Goal: Share content: Share content

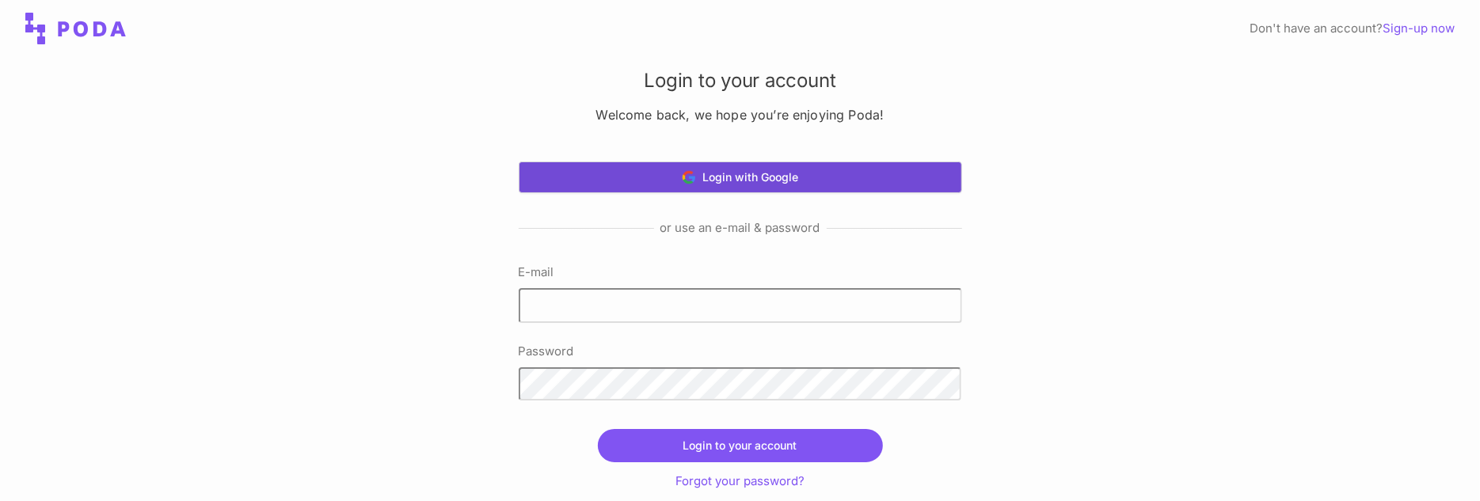
click at [787, 169] on button "Login with Google" at bounding box center [740, 178] width 443 height 32
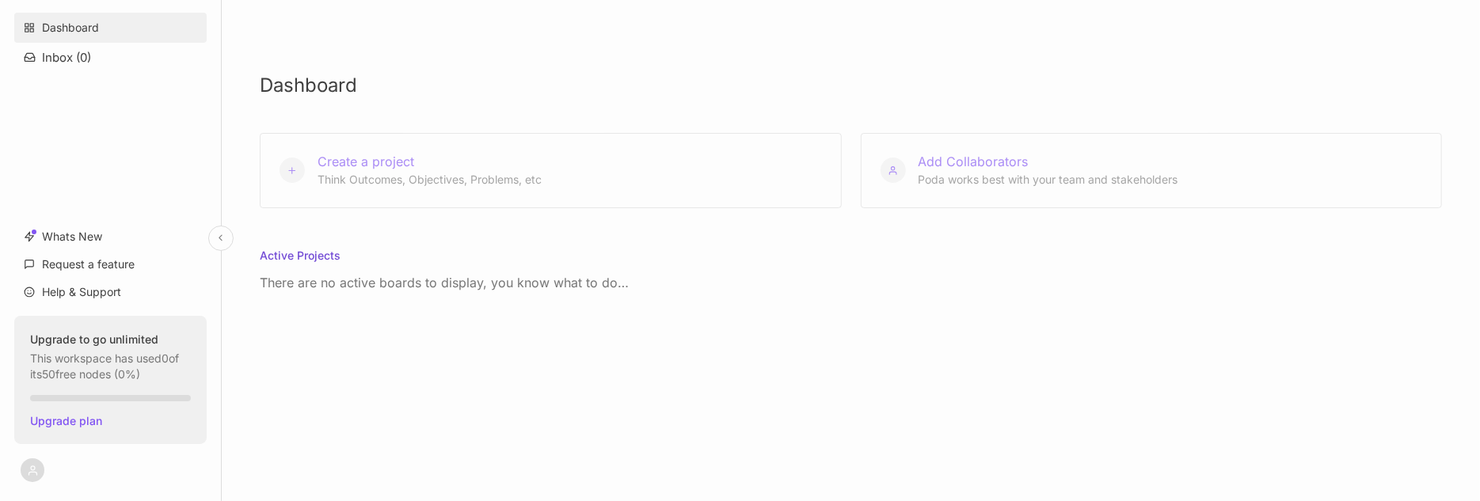
click at [67, 21] on link "Dashboard" at bounding box center [110, 28] width 192 height 30
click at [38, 473] on html "Dashboard Inbox ( 0 ) Whats New Request a feature Help & Support Upgrade to go …" at bounding box center [740, 250] width 1480 height 501
click at [57, 436] on div "Sign Out" at bounding box center [111, 435] width 196 height 24
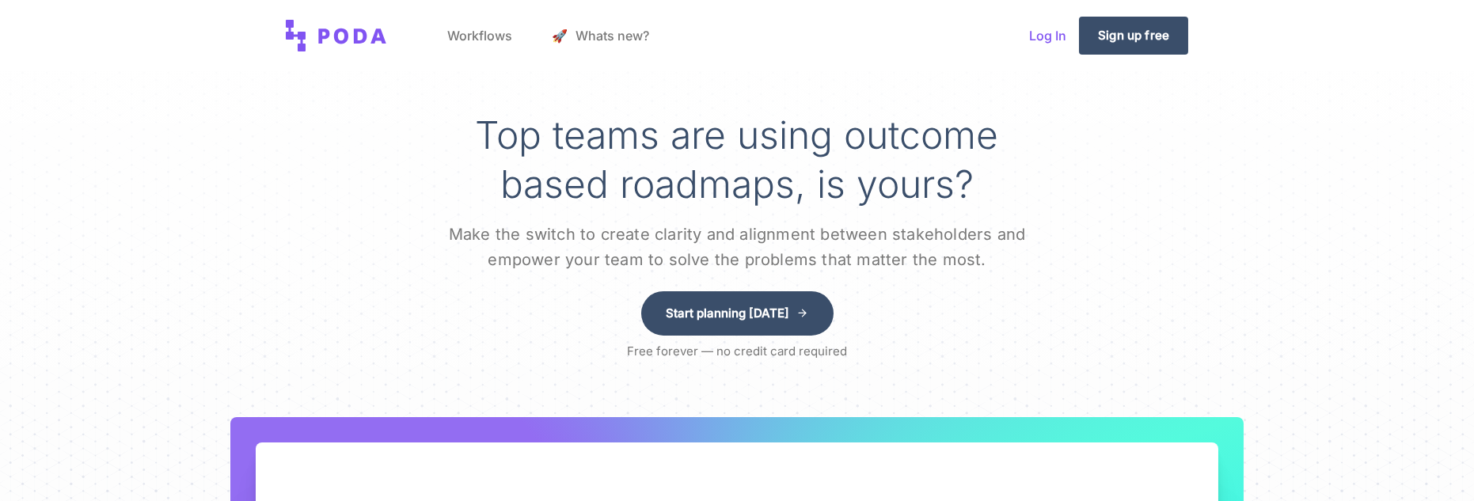
click at [1033, 36] on link "Log In" at bounding box center [1048, 36] width 63 height 60
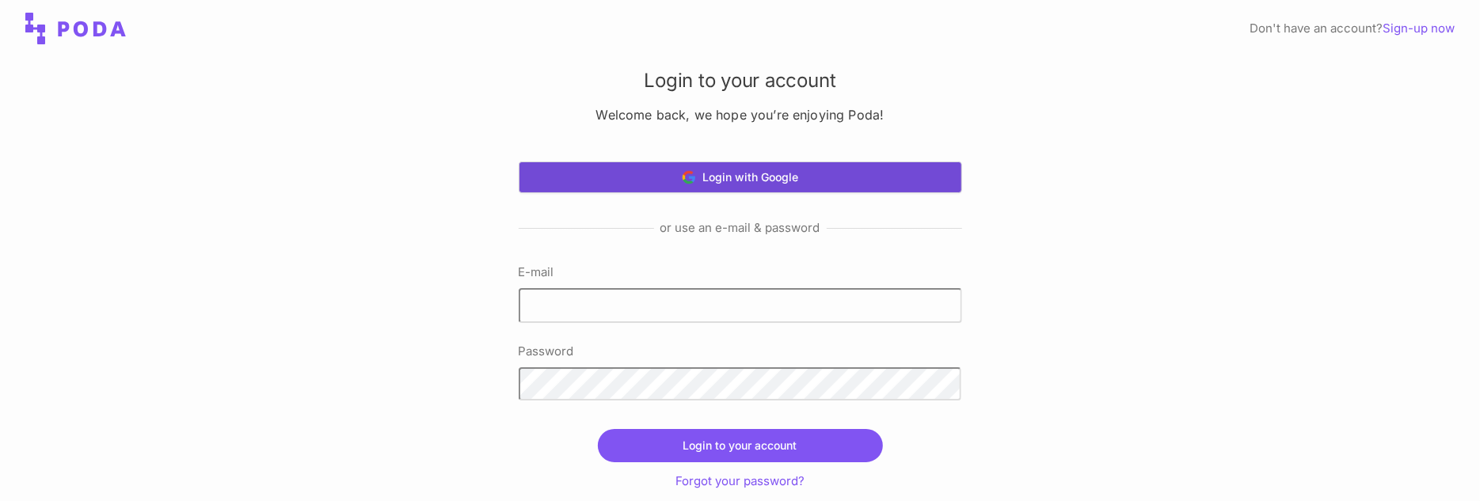
click at [761, 171] on button "Login with Google" at bounding box center [740, 178] width 443 height 32
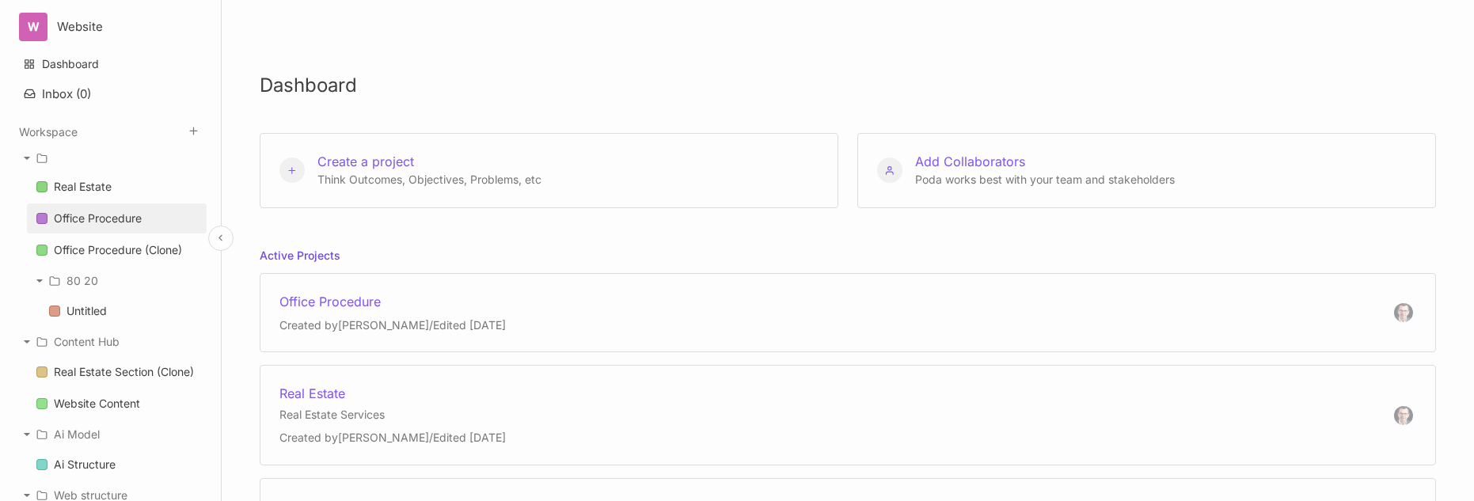
click at [98, 215] on div "Office Procedure" at bounding box center [98, 218] width 88 height 19
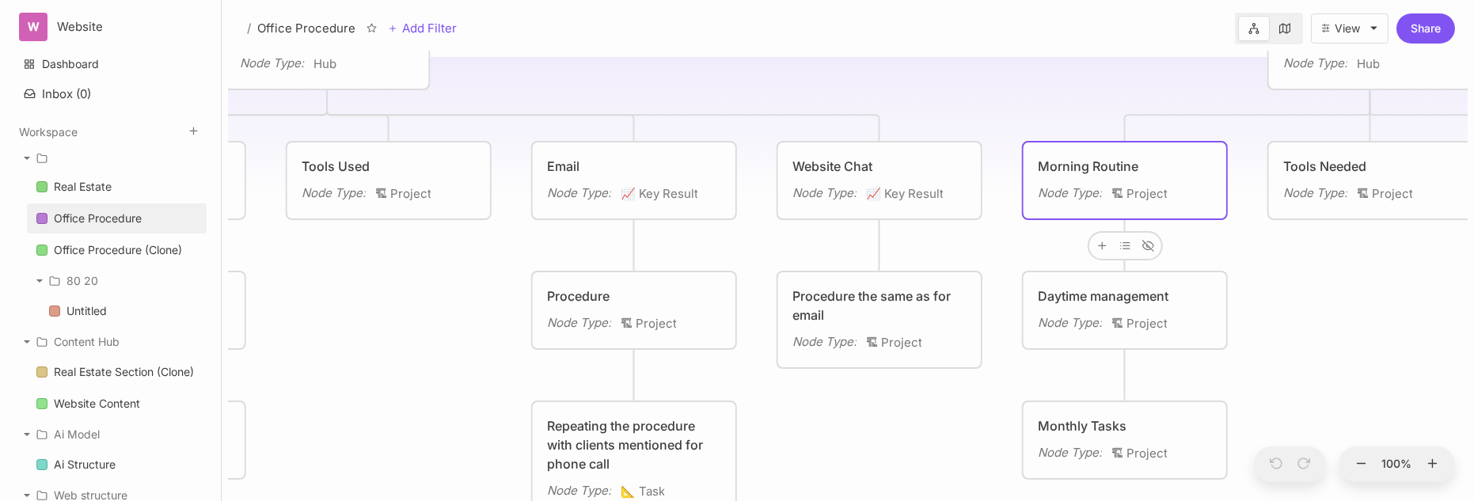
click at [1100, 161] on div "Morning Routine" at bounding box center [1125, 166] width 174 height 19
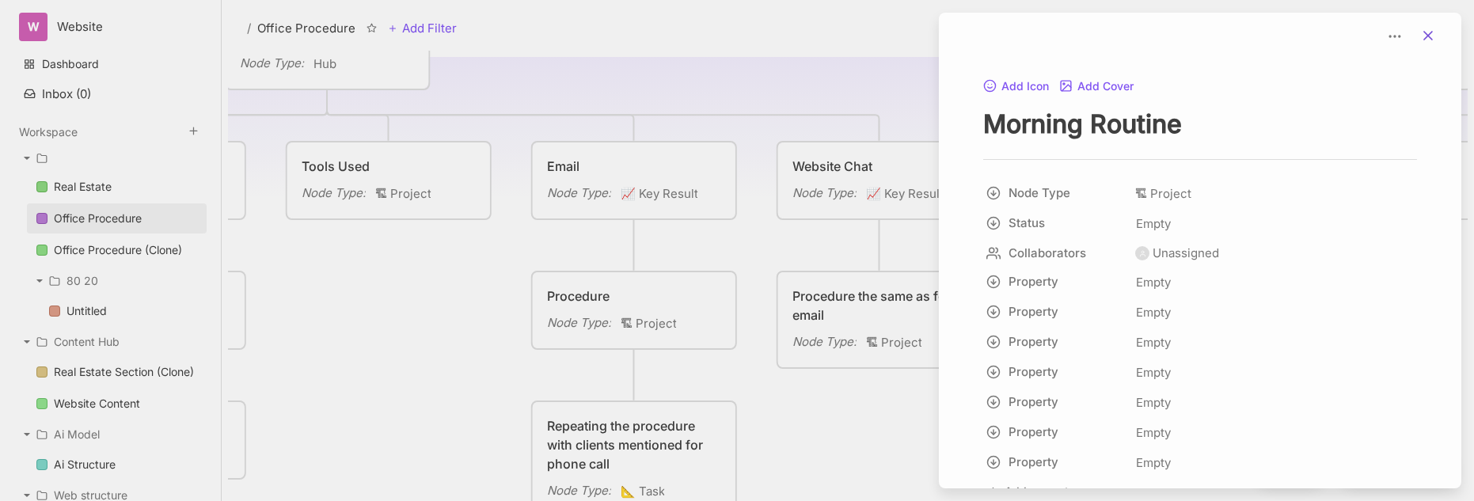
click at [1428, 29] on icon at bounding box center [1429, 36] width 16 height 16
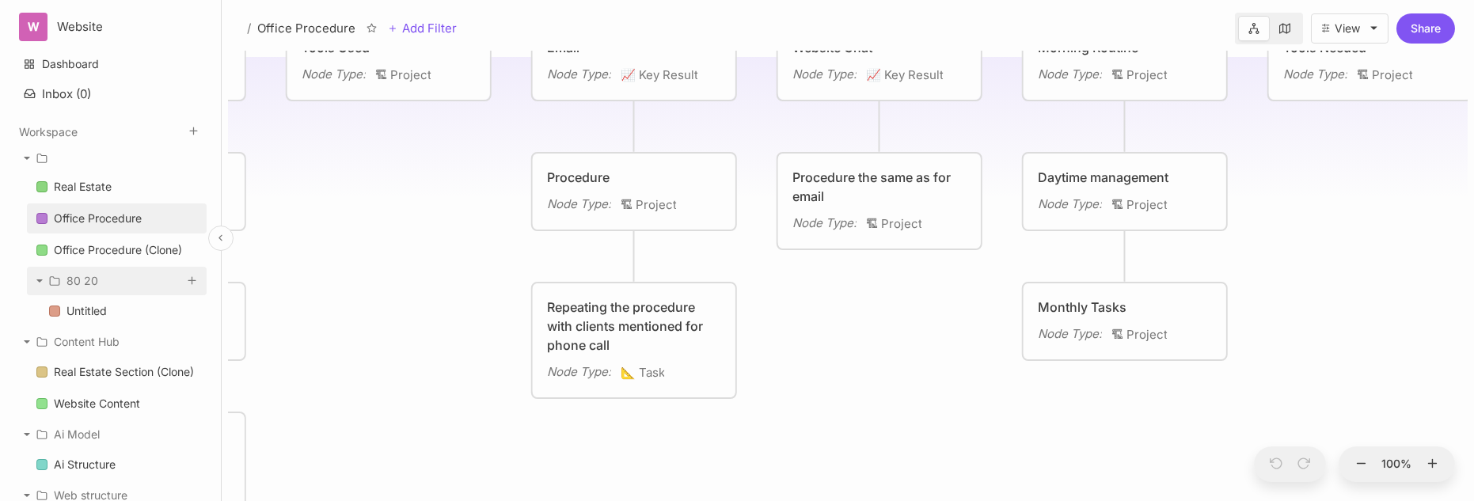
click at [70, 276] on div "80 20" at bounding box center [83, 281] width 32 height 19
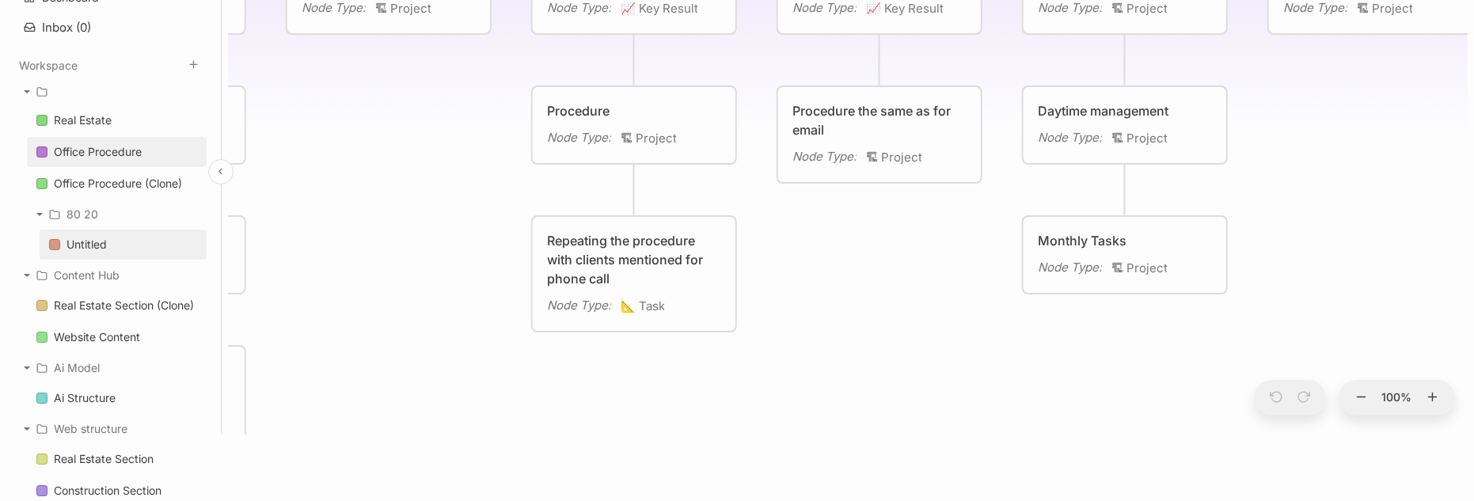
scroll to position [158, 0]
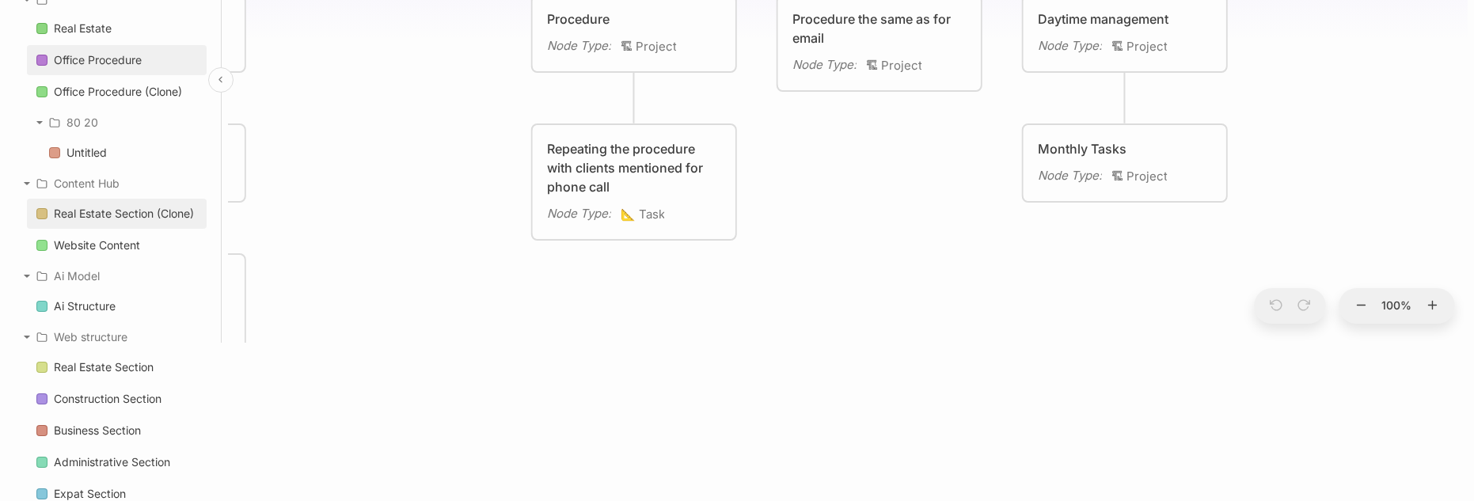
click at [108, 209] on div "Real Estate Section (Clone)" at bounding box center [124, 213] width 140 height 19
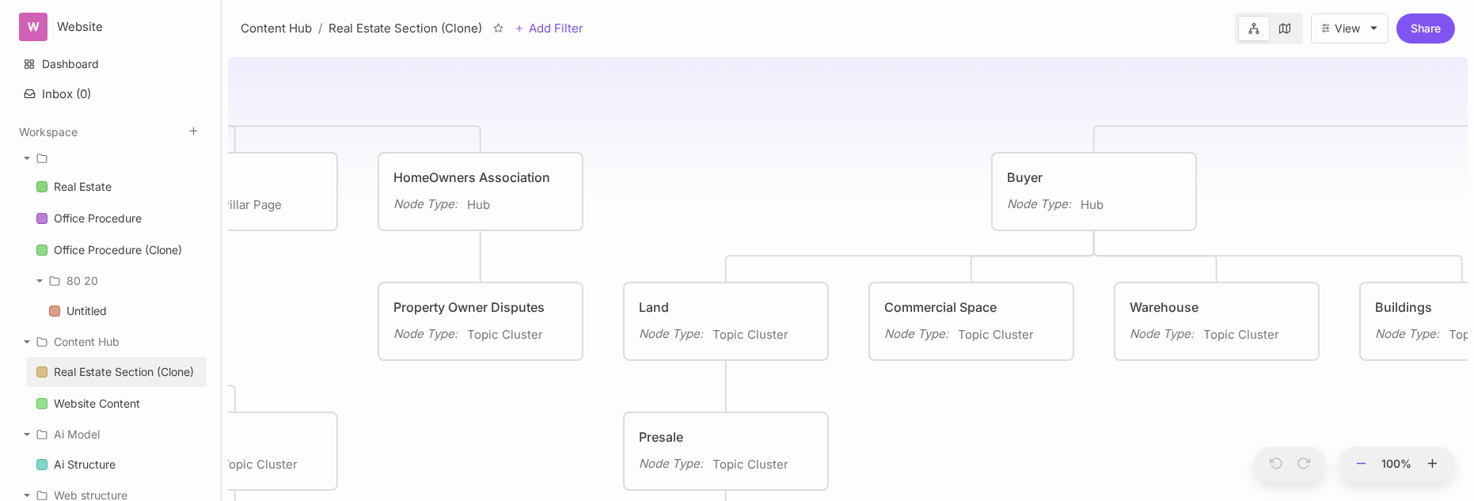
click at [1364, 462] on icon at bounding box center [1362, 464] width 14 height 14
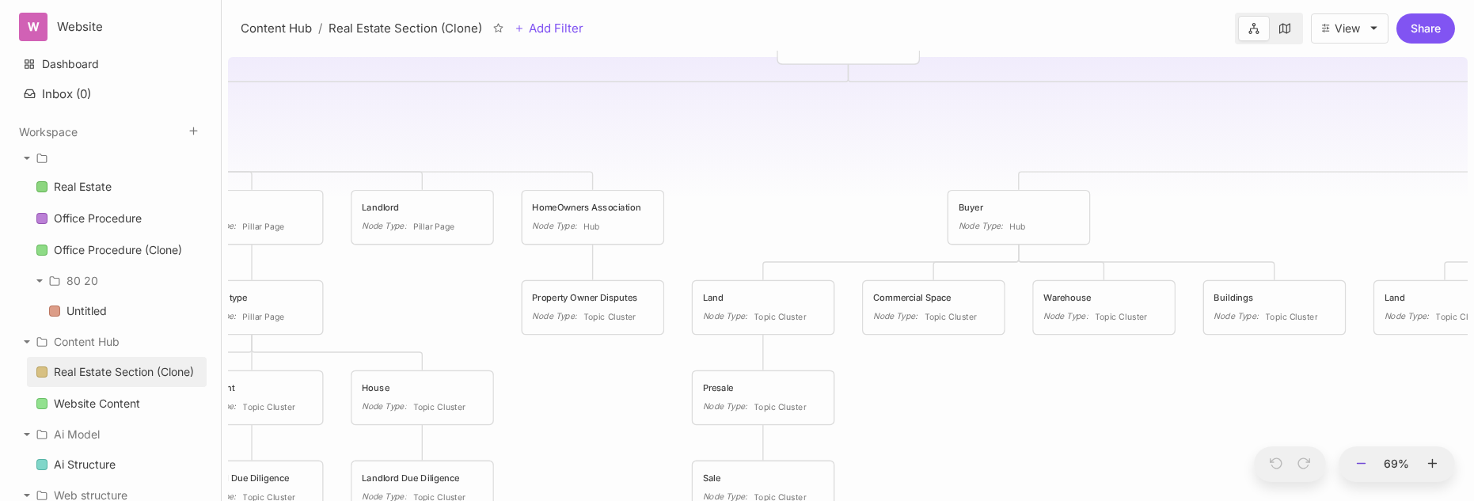
click at [1364, 462] on icon at bounding box center [1362, 464] width 14 height 14
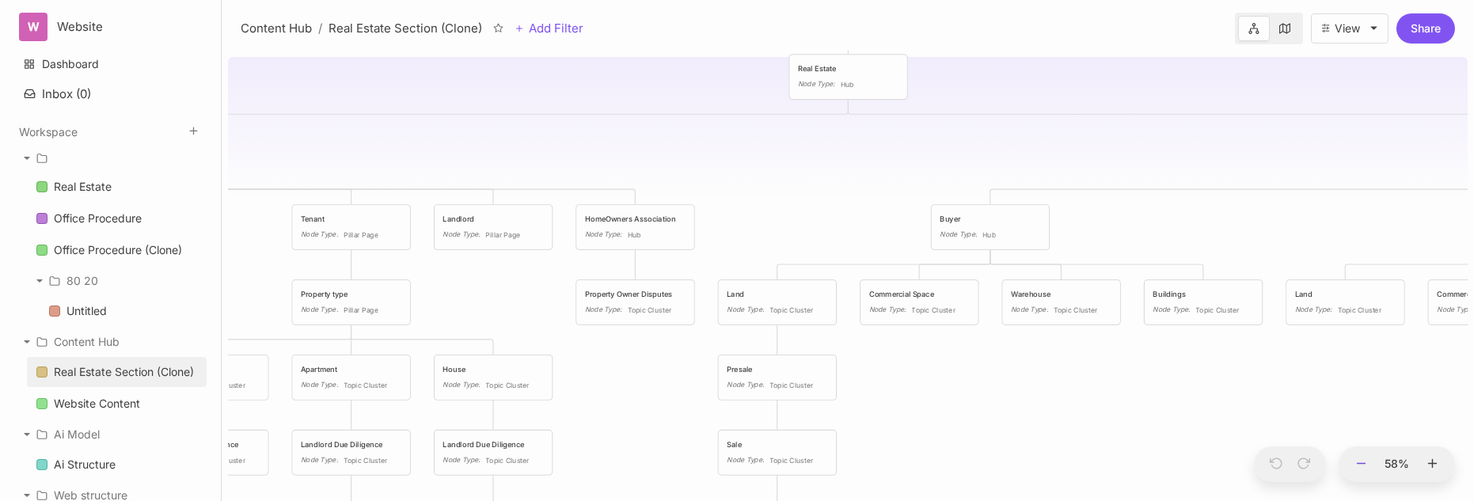
click at [1364, 462] on icon at bounding box center [1362, 464] width 14 height 14
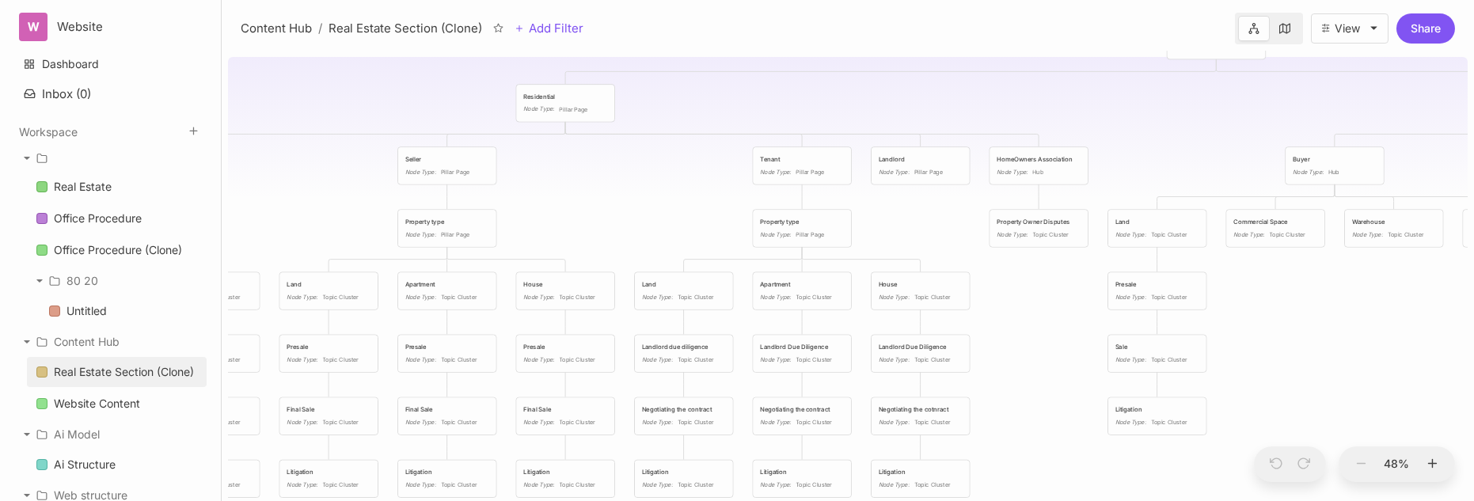
drag, startPoint x: 647, startPoint y: 356, endPoint x: 1074, endPoint y: 280, distance: 433.7
click at [1072, 280] on div "Real Estate Section (Clone) Menu and architecture tree Real Estate Node Type : …" at bounding box center [848, 276] width 1240 height 451
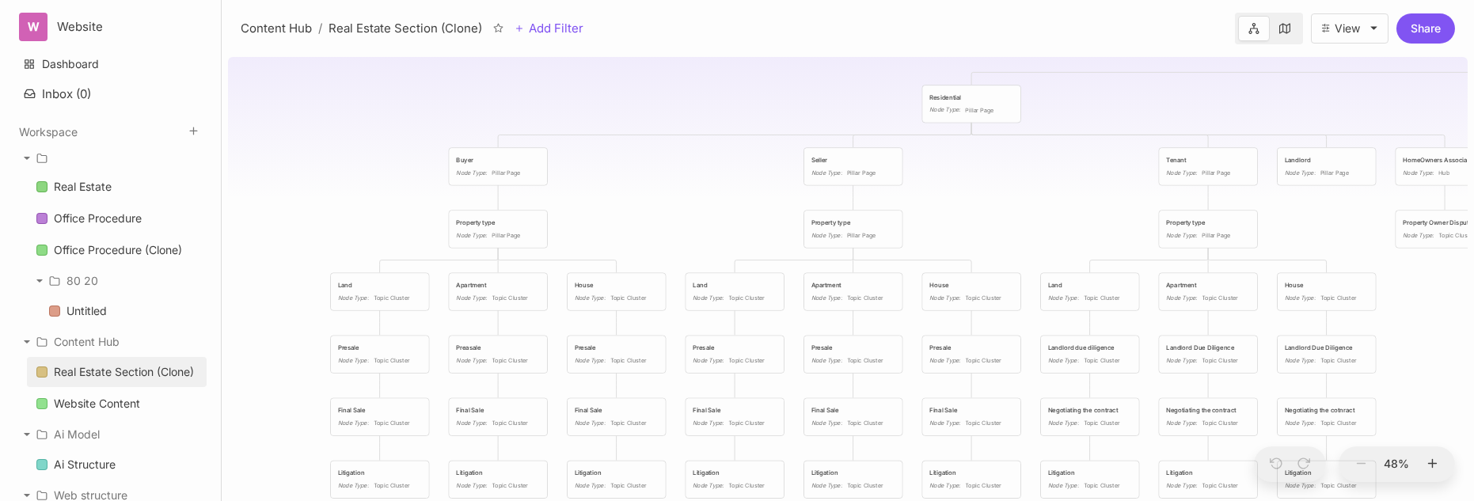
drag, startPoint x: 592, startPoint y: 234, endPoint x: 941, endPoint y: 242, distance: 349.3
click at [941, 242] on div "Real Estate Section (Clone) Menu and architecture tree Real Estate Node Type : …" at bounding box center [848, 276] width 1240 height 451
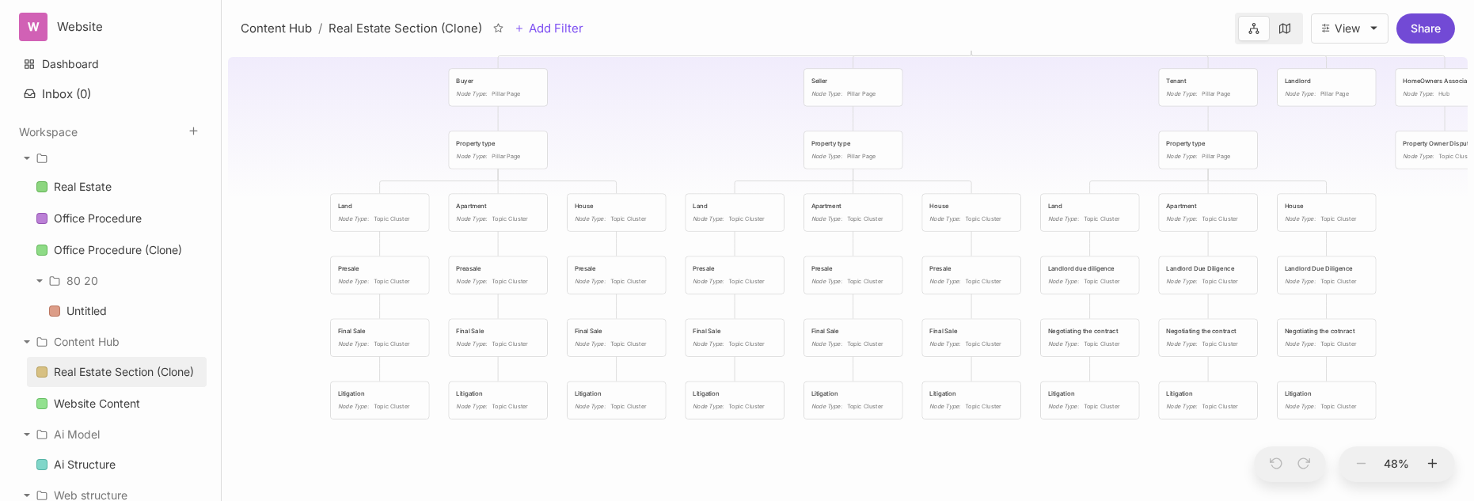
click at [1423, 25] on button "Share" at bounding box center [1426, 28] width 59 height 30
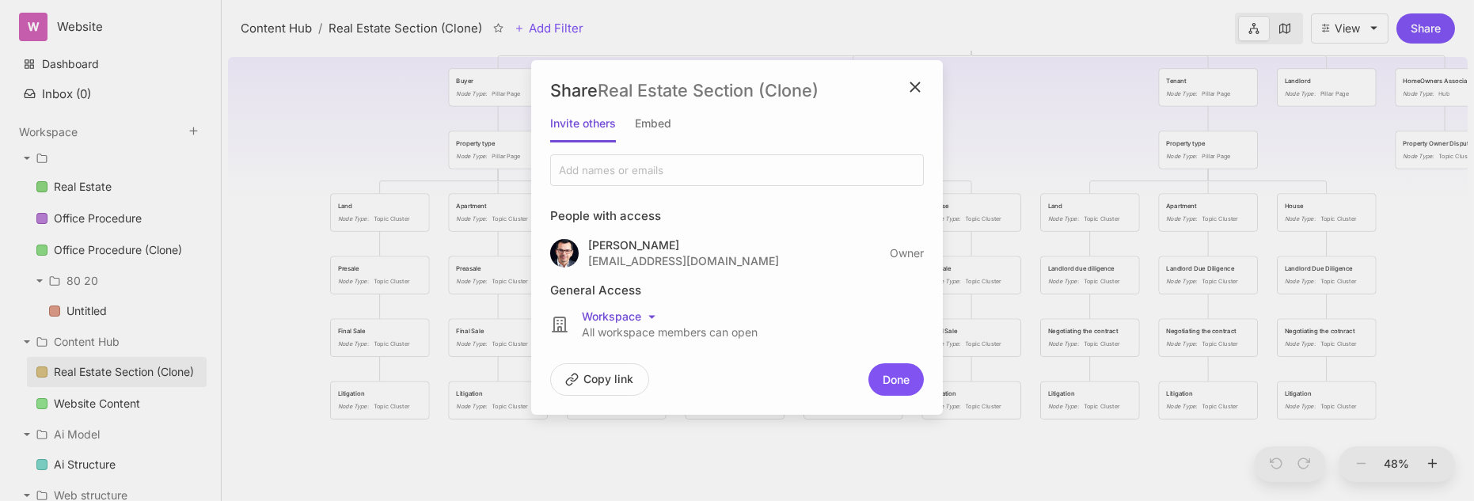
click at [649, 313] on html "W Website Dashboard Inbox ( 0 ) Workspace Real Estate Office Procedure Office P…" at bounding box center [737, 250] width 1474 height 501
click at [643, 392] on div "Anyone with link" at bounding box center [622, 395] width 94 height 24
click at [623, 378] on button "Copy link" at bounding box center [599, 379] width 99 height 32
click at [900, 379] on button "Done" at bounding box center [896, 379] width 55 height 32
